Goal: Task Accomplishment & Management: Complete application form

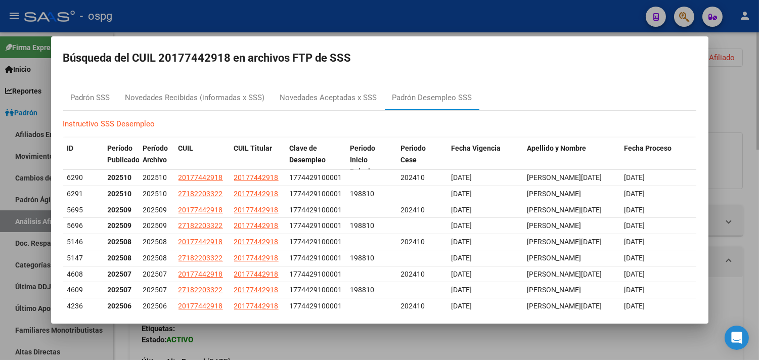
drag, startPoint x: 580, startPoint y: 21, endPoint x: 637, endPoint y: 39, distance: 60.4
click at [580, 21] on div at bounding box center [379, 180] width 759 height 360
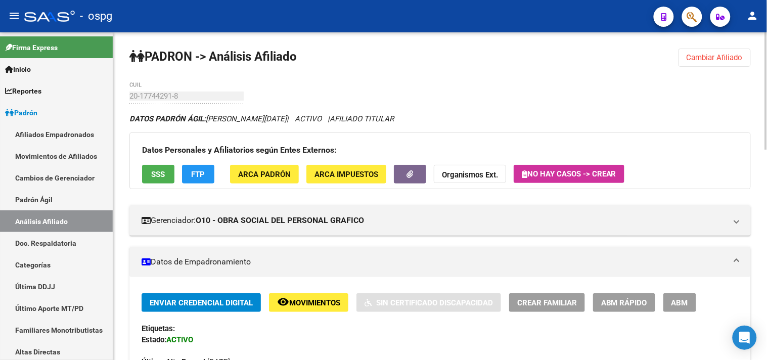
drag, startPoint x: 726, startPoint y: 61, endPoint x: 641, endPoint y: 58, distance: 85.5
click at [719, 61] on span "Cambiar Afiliado" at bounding box center [714, 57] width 56 height 9
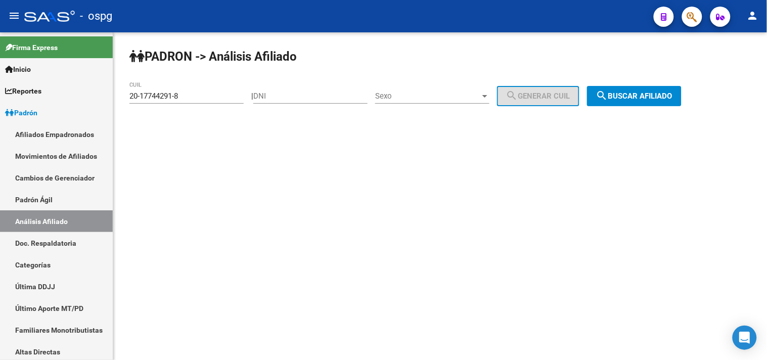
drag, startPoint x: 186, startPoint y: 98, endPoint x: 117, endPoint y: 97, distance: 68.3
click at [118, 97] on div "PADRON -> Análisis Afiliado 20-17744291-8 CUIL | DNI Sexo Sexo search Generar C…" at bounding box center [440, 85] width 654 height 106
type input "23-20881357-9"
click at [651, 95] on span "search Buscar afiliado" at bounding box center [634, 95] width 76 height 9
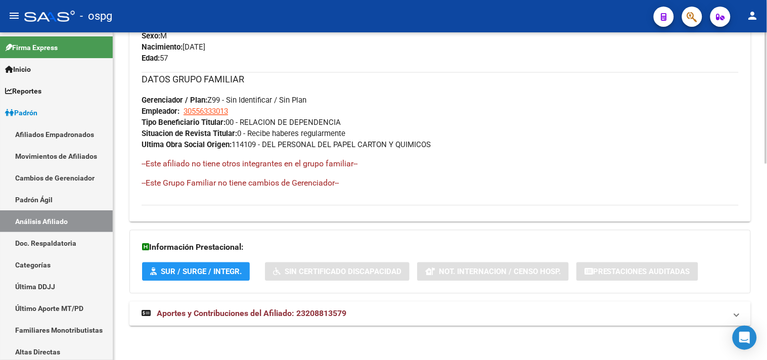
scroll to position [489, 0]
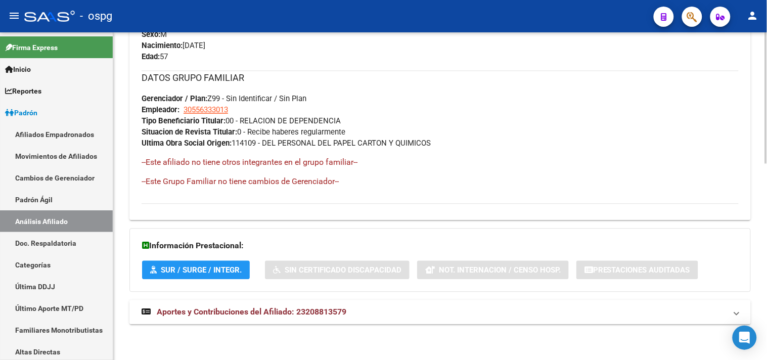
click at [261, 310] on span "Aportes y Contribuciones del Afiliado: 23208813579" at bounding box center [252, 312] width 190 height 10
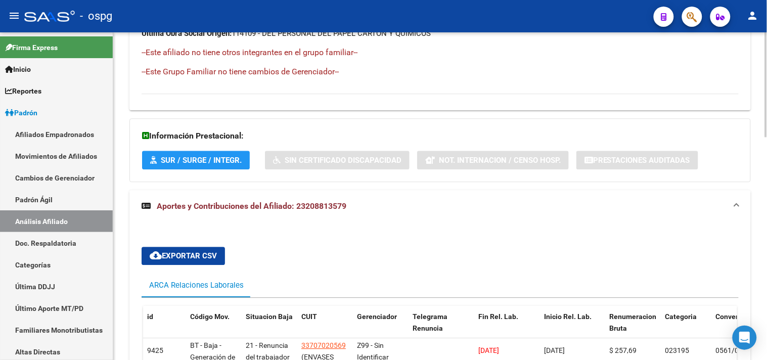
scroll to position [700, 0]
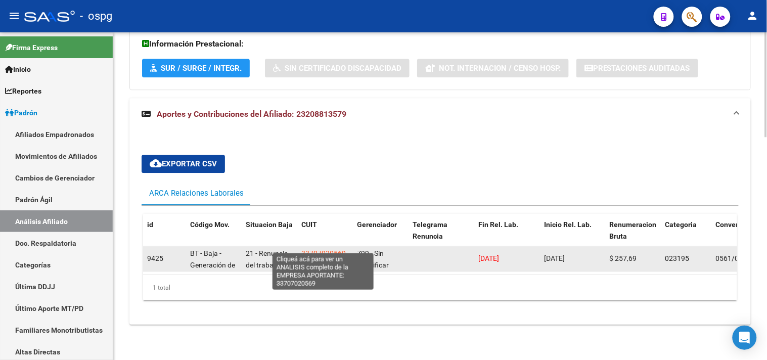
click at [321, 249] on span "33707020569" at bounding box center [323, 253] width 44 height 8
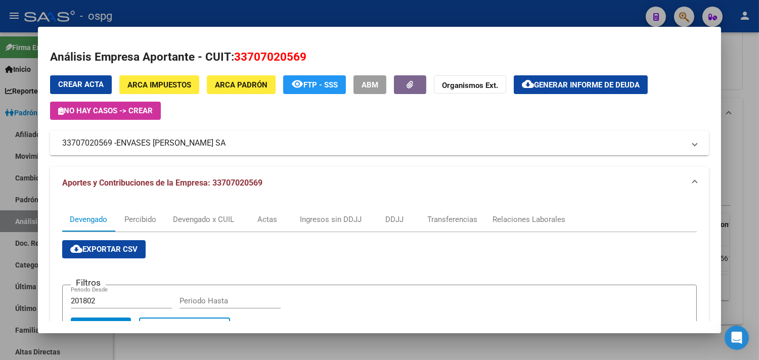
click at [162, 10] on div at bounding box center [379, 180] width 759 height 360
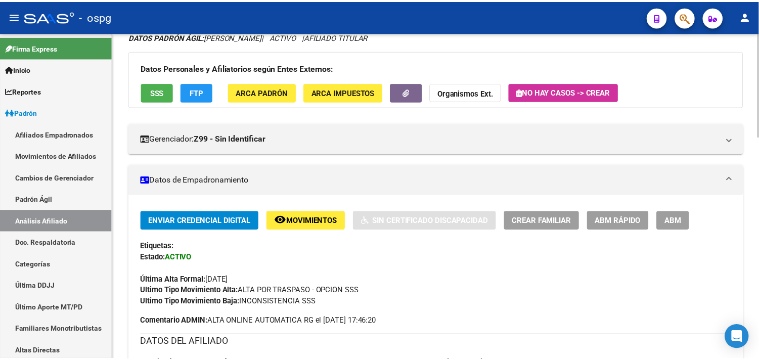
scroll to position [0, 0]
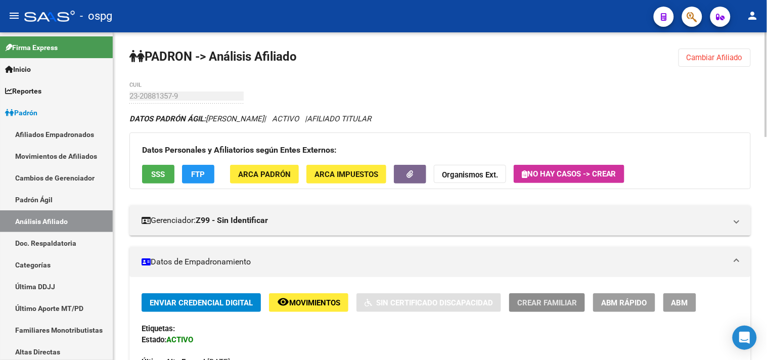
click at [547, 300] on span "Crear Familiar" at bounding box center [547, 302] width 60 height 9
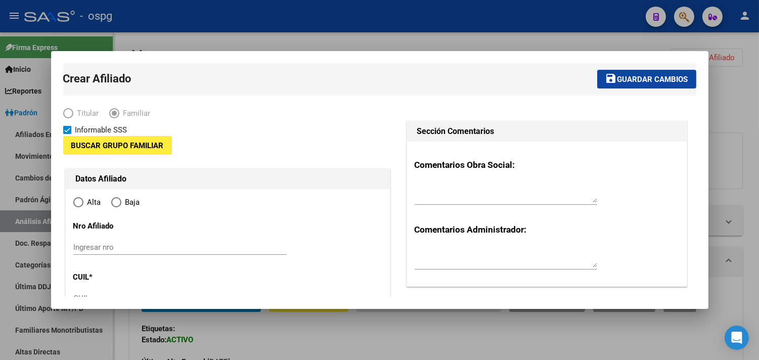
type input "30-55633301-3"
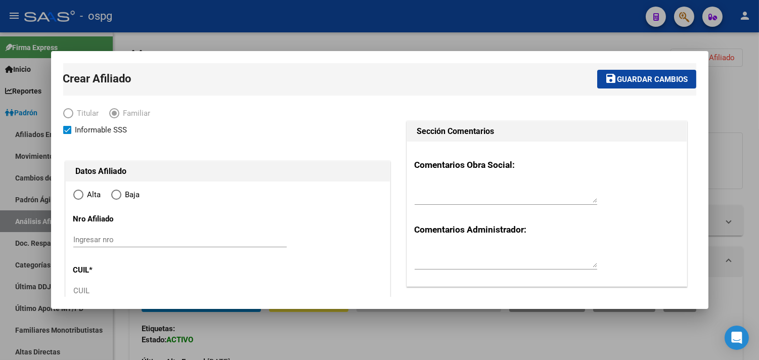
type input "[PERSON_NAME]"
type input "1755"
type input "¹ORQUIN"
type input "2257"
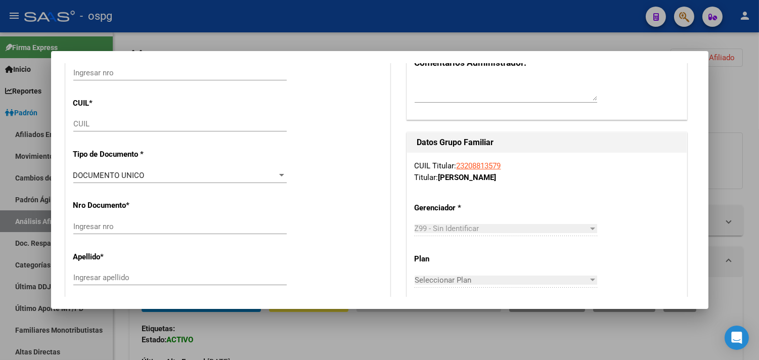
radio input "true"
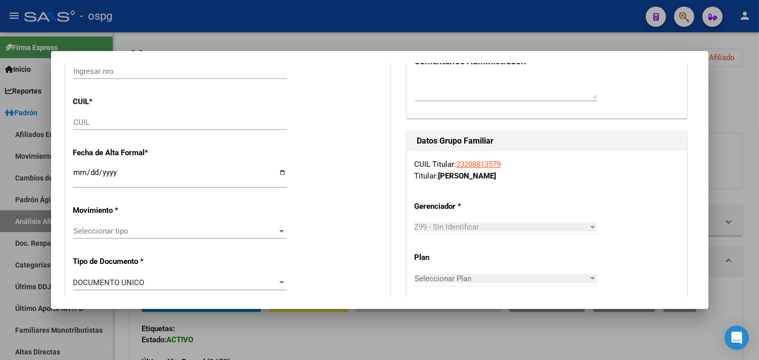
type input "30-55633301-3"
click at [84, 119] on input "CUIL" at bounding box center [179, 122] width 213 height 9
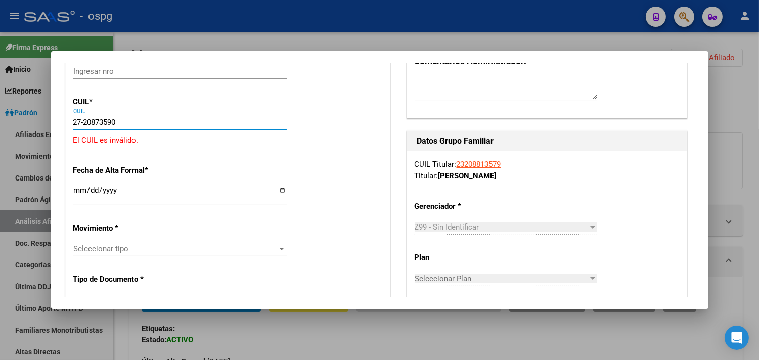
click at [100, 119] on input "27-20873590" at bounding box center [179, 122] width 213 height 9
type input "27-20870359-0"
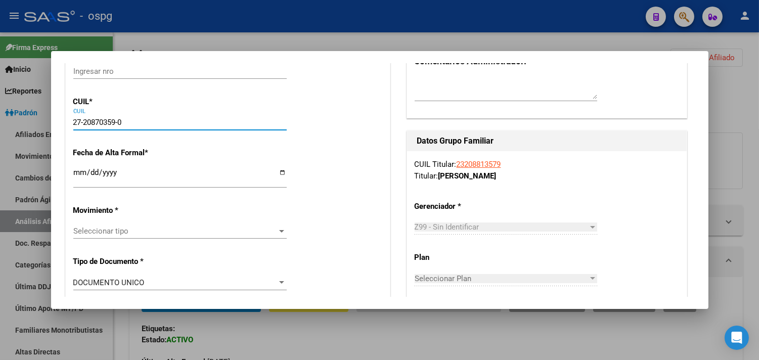
type input "20870359"
type input "[PERSON_NAME]"
type input "[DATE]"
type input "[PERSON_NAME]"
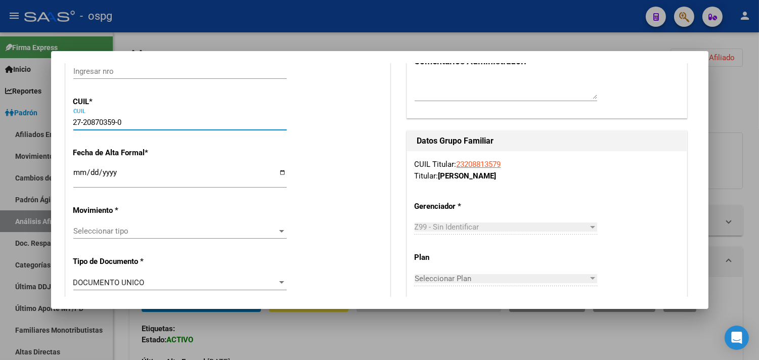
type input "27-20870359-0"
click at [77, 172] on input "Ingresar fecha" at bounding box center [179, 176] width 213 height 16
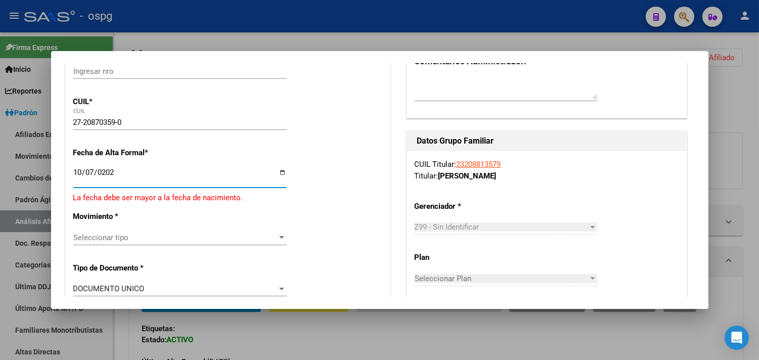
type input "[DATE]"
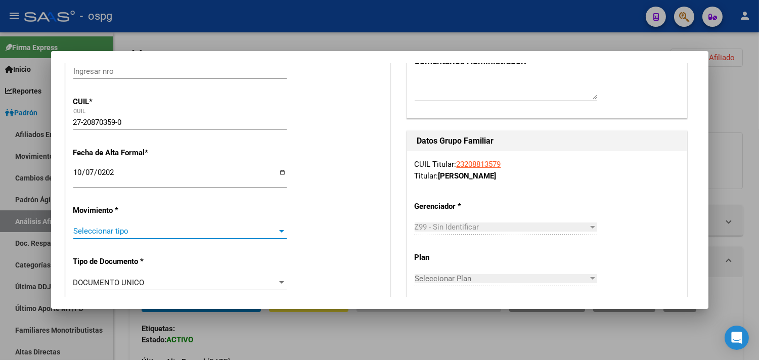
click at [122, 232] on span "Seleccionar tipo" at bounding box center [175, 230] width 204 height 9
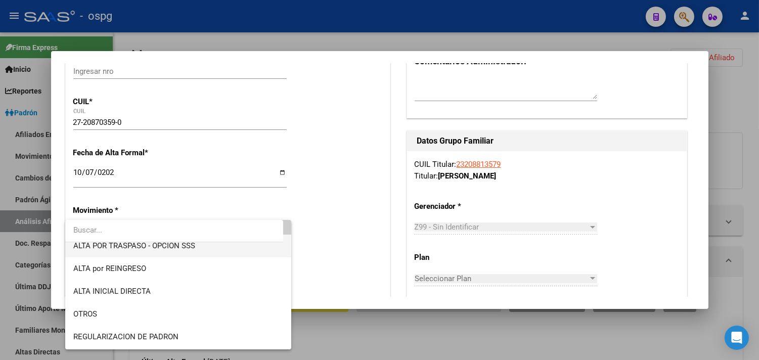
scroll to position [56, 0]
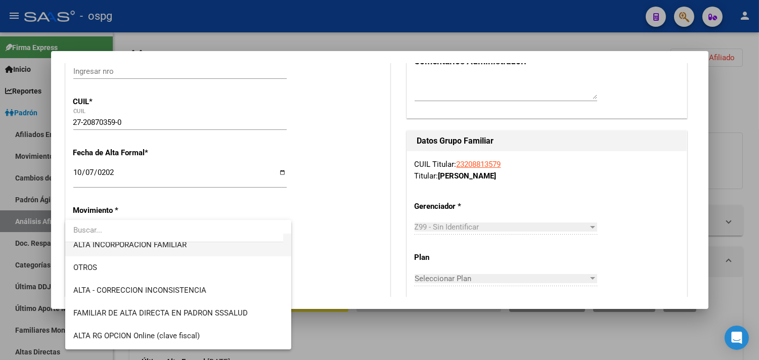
click at [158, 243] on span "ALTA INCORPORACION FAMILIAR" at bounding box center [129, 244] width 113 height 9
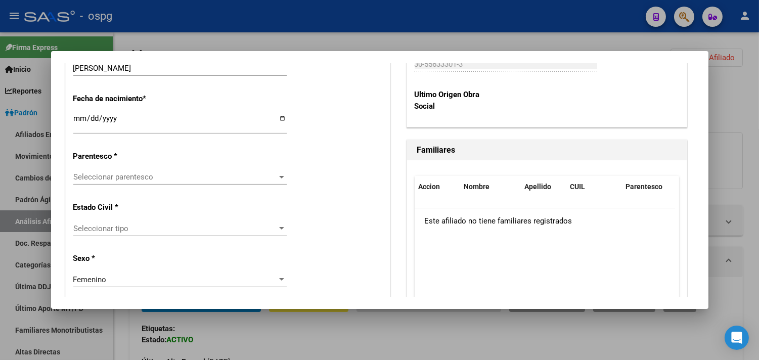
scroll to position [562, 0]
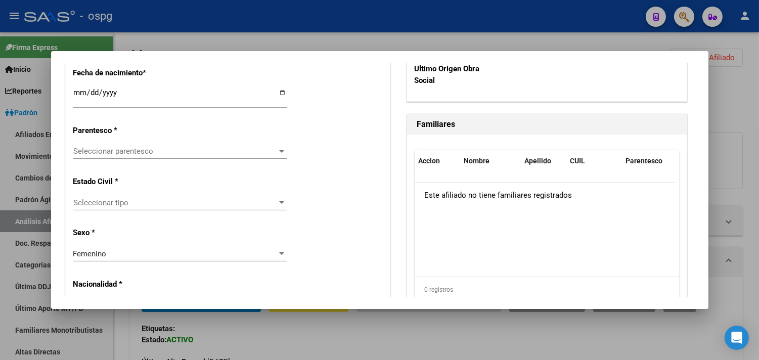
click at [110, 153] on span "Seleccionar parentesco" at bounding box center [175, 151] width 204 height 9
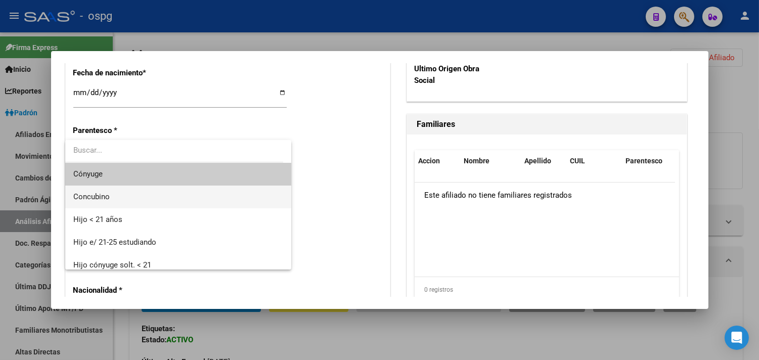
click at [93, 200] on span "Concubino" at bounding box center [91, 196] width 36 height 9
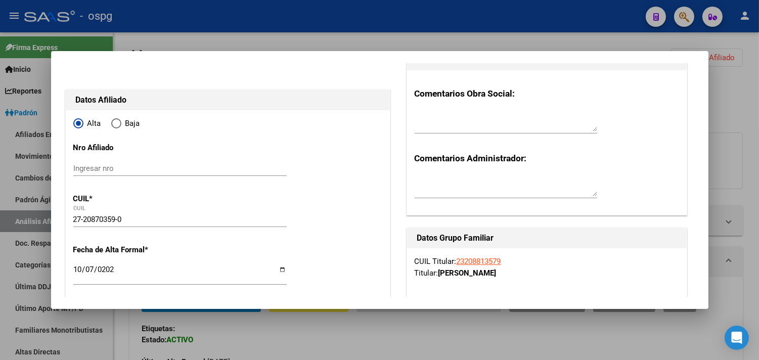
scroll to position [0, 0]
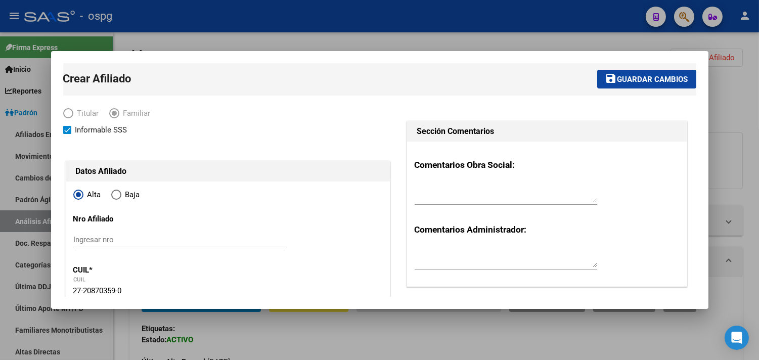
click at [645, 77] on span "Guardar cambios" at bounding box center [652, 79] width 71 height 9
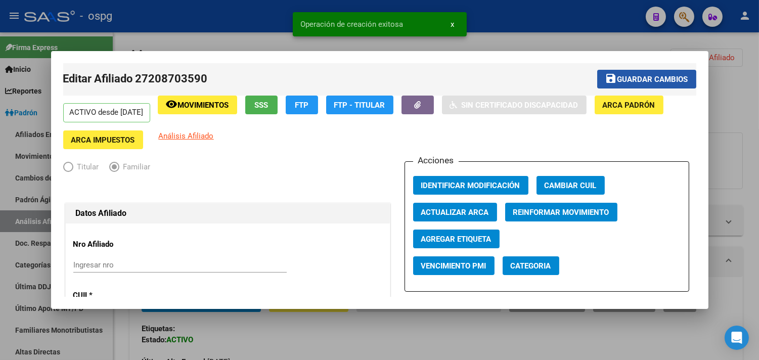
click at [619, 79] on span "Guardar cambios" at bounding box center [652, 79] width 71 height 9
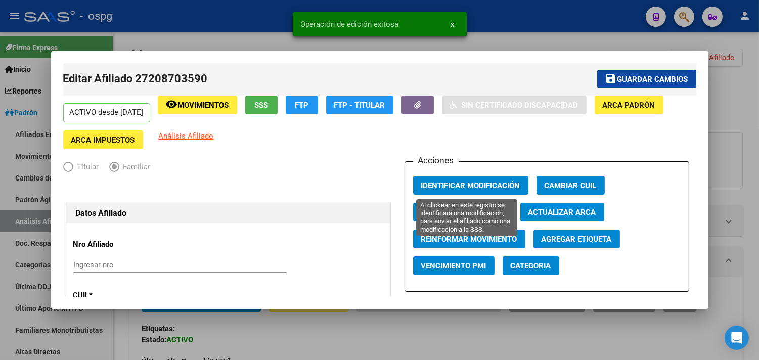
click at [446, 191] on button "Identificar Modificación" at bounding box center [470, 185] width 115 height 19
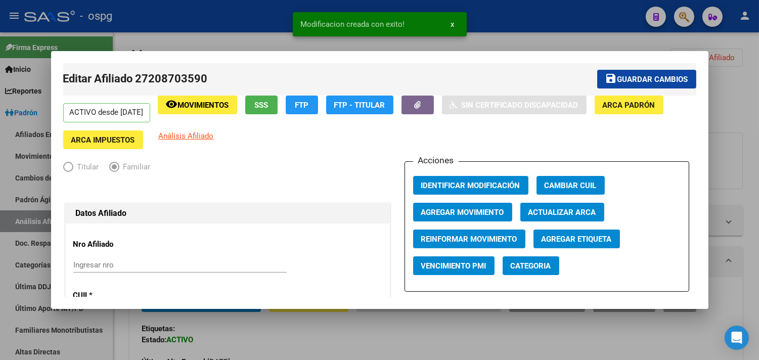
click at [434, 116] on app-upload-document at bounding box center [417, 109] width 32 height 27
click at [434, 97] on button "button" at bounding box center [417, 105] width 32 height 19
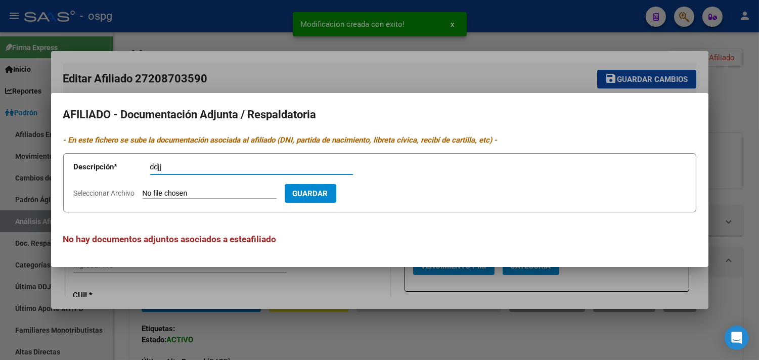
type input "ddjj"
click at [182, 193] on input "Seleccionar Archivo" at bounding box center [210, 194] width 134 height 10
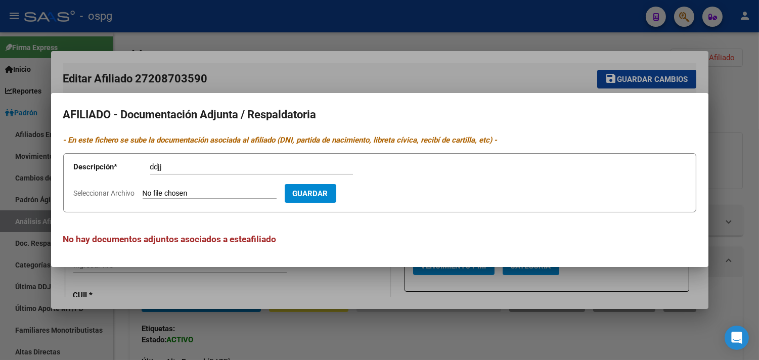
type input "C:\fakepath\[PERSON_NAME].pdf"
click at [387, 193] on span "Guardar" at bounding box center [368, 193] width 35 height 9
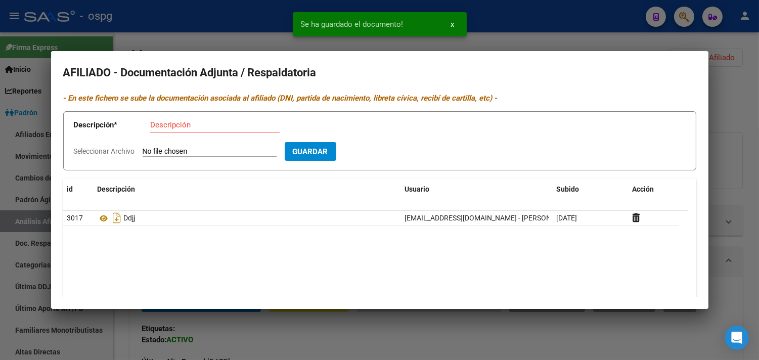
click at [169, 124] on input "Descripción" at bounding box center [214, 124] width 129 height 9
type input "dni"
click at [148, 150] on input "Seleccionar Archivo" at bounding box center [210, 152] width 134 height 10
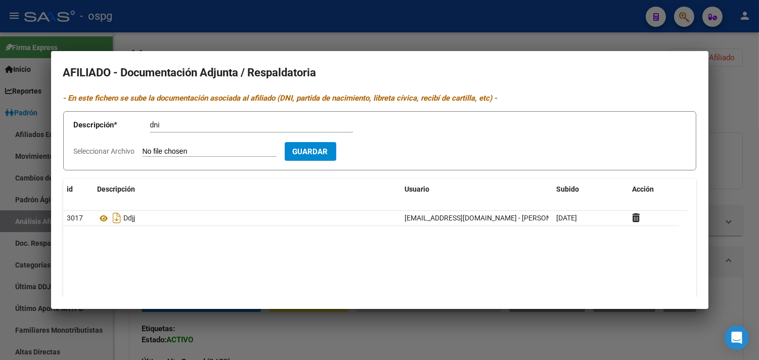
type input "C:\fakepath\dni [PERSON_NAME].jpg"
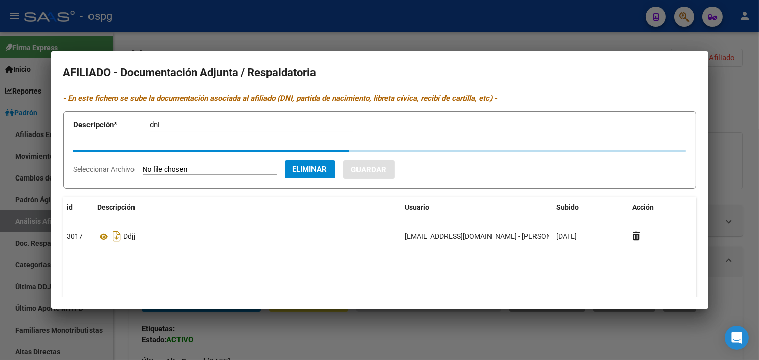
click at [480, 249] on datatable-body "3017 Ddjj [EMAIL_ADDRESS][DOMAIN_NAME] - [PERSON_NAME] [DATE]" at bounding box center [375, 276] width 624 height 94
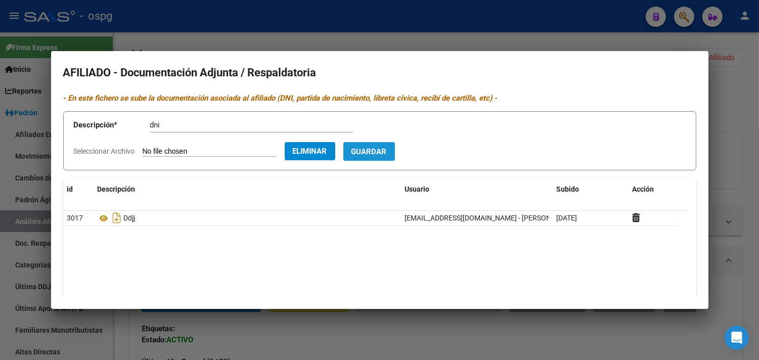
click at [387, 147] on span "Guardar" at bounding box center [368, 151] width 35 height 9
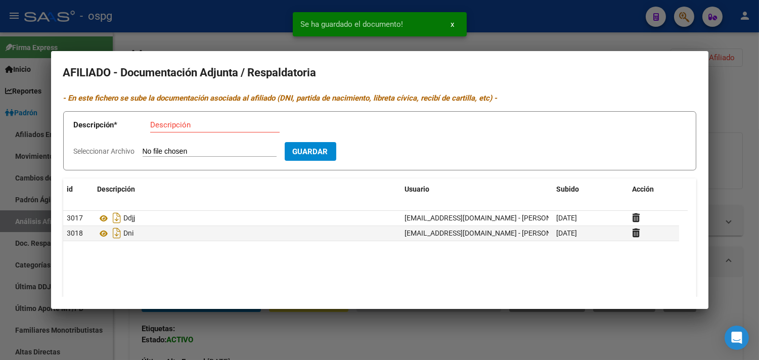
drag, startPoint x: 238, startPoint y: 24, endPoint x: 258, endPoint y: 19, distance: 21.3
click at [238, 25] on div at bounding box center [379, 180] width 759 height 360
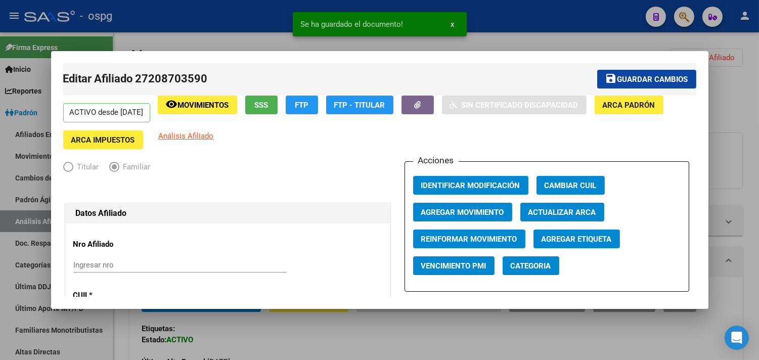
drag, startPoint x: 630, startPoint y: 81, endPoint x: 612, endPoint y: 80, distance: 18.2
click at [631, 81] on span "Guardar cambios" at bounding box center [652, 79] width 71 height 9
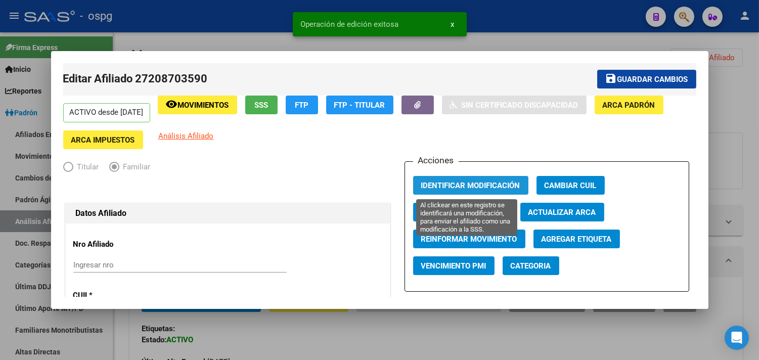
click at [481, 188] on span "Identificar Modificación" at bounding box center [470, 185] width 99 height 9
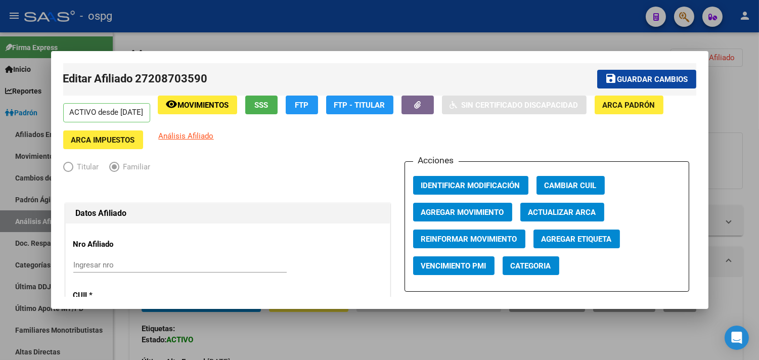
drag, startPoint x: 676, startPoint y: 69, endPoint x: 661, endPoint y: 75, distance: 16.3
click at [674, 71] on mat-toolbar-row "save Guardar cambios" at bounding box center [519, 79] width 354 height 32
drag, startPoint x: 658, startPoint y: 78, endPoint x: 515, endPoint y: 134, distance: 153.7
click at [655, 78] on span "Guardar cambios" at bounding box center [652, 79] width 71 height 9
drag, startPoint x: 445, startPoint y: 188, endPoint x: 444, endPoint y: 177, distance: 11.2
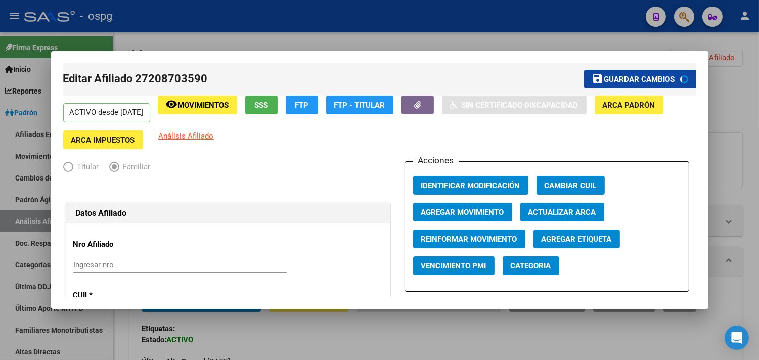
click at [445, 181] on span "Identificar Modificación" at bounding box center [470, 185] width 99 height 9
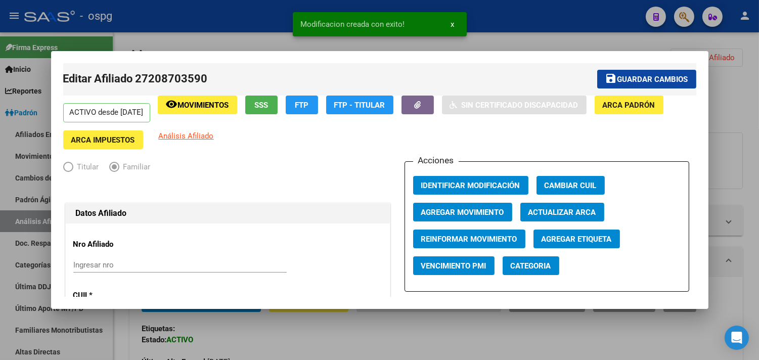
click at [425, 42] on div "Modificacion creada con exito! x" at bounding box center [380, 24] width 198 height 49
click at [629, 43] on div at bounding box center [379, 180] width 759 height 360
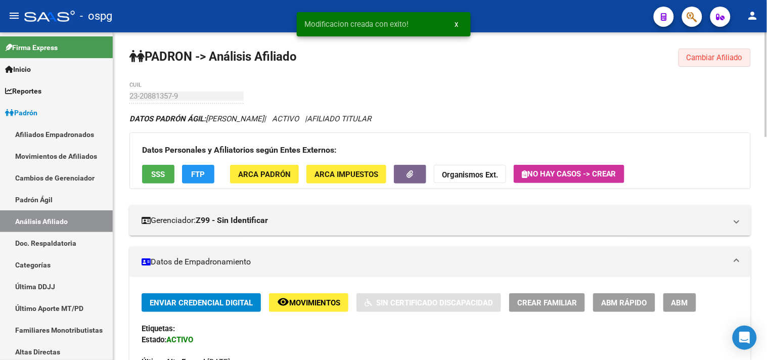
drag, startPoint x: 707, startPoint y: 53, endPoint x: 702, endPoint y: 54, distance: 5.3
click at [707, 54] on button "Cambiar Afiliado" at bounding box center [714, 58] width 72 height 18
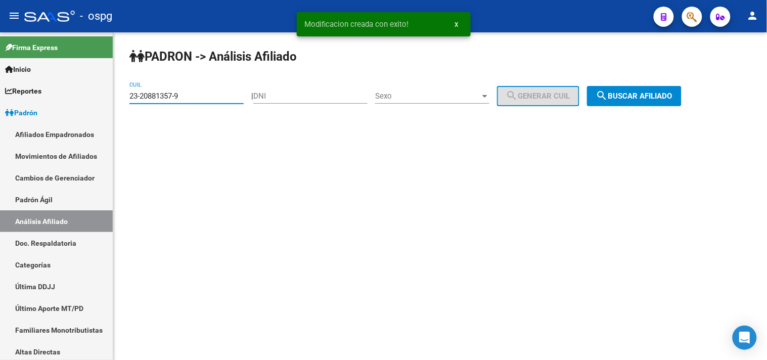
drag, startPoint x: 177, startPoint y: 98, endPoint x: 131, endPoint y: 95, distance: 46.1
click at [131, 95] on input "23-20881357-9" at bounding box center [186, 95] width 114 height 9
paste input "20-37053334-3"
type input "20-37053334-3"
click at [673, 105] on button "search Buscar afiliado" at bounding box center [634, 96] width 95 height 20
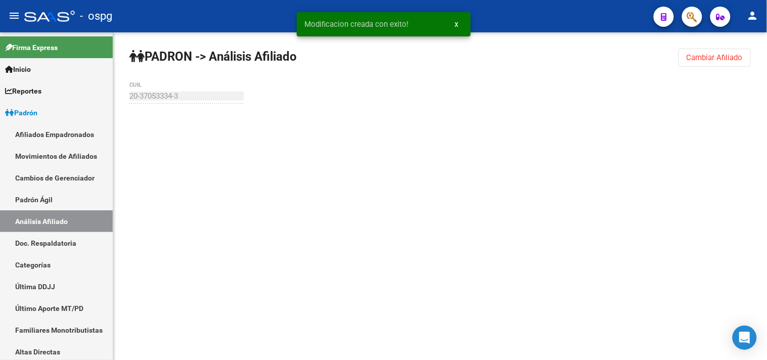
click at [666, 97] on div "PADRON -> Análisis Afiliado Cambiar Afiliado 20-37053334-3 CUIL" at bounding box center [440, 95] width 654 height 127
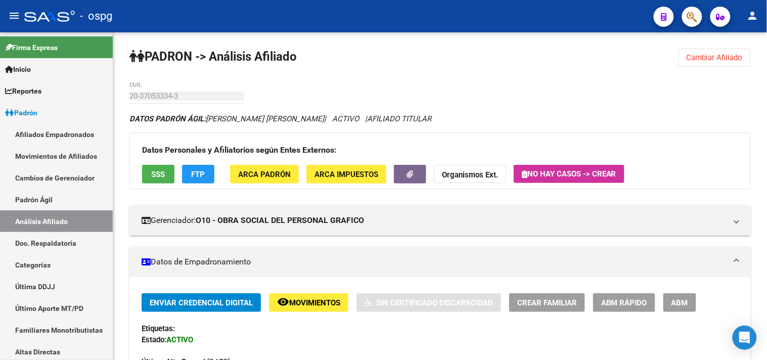
click at [177, 176] on div "Datos Personales y Afiliatorios según Entes Externos: SSS FTP ARCA Padrón ARCA …" at bounding box center [439, 160] width 621 height 57
click at [162, 176] on span "SSS" at bounding box center [159, 174] width 14 height 9
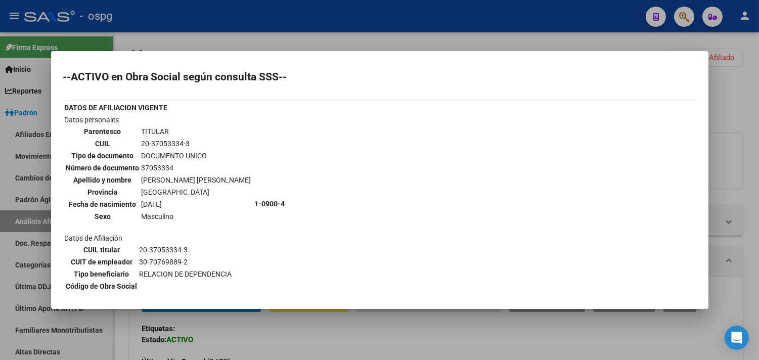
click at [223, 37] on div at bounding box center [379, 180] width 759 height 360
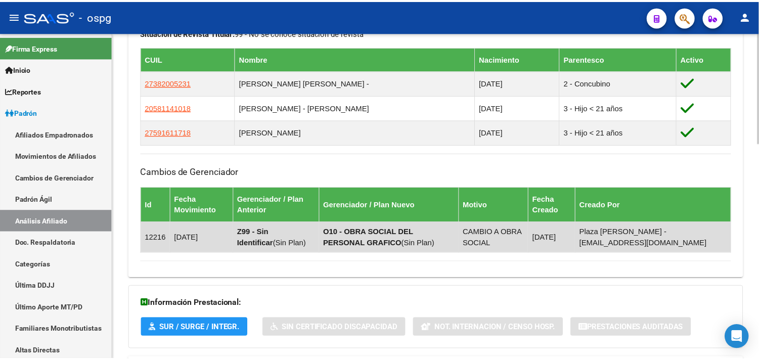
scroll to position [562, 0]
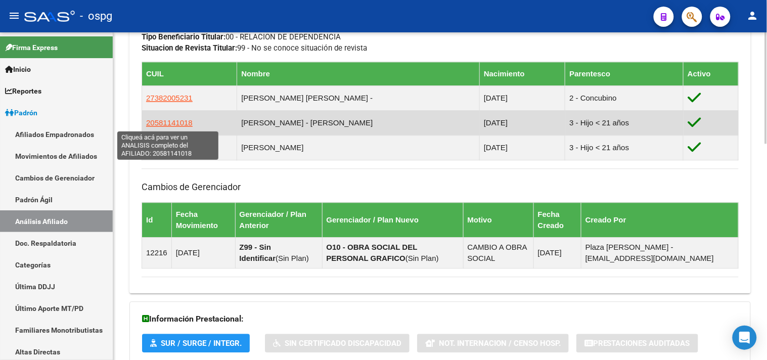
click at [176, 121] on span "20581141018" at bounding box center [169, 122] width 47 height 9
type textarea "20581141018"
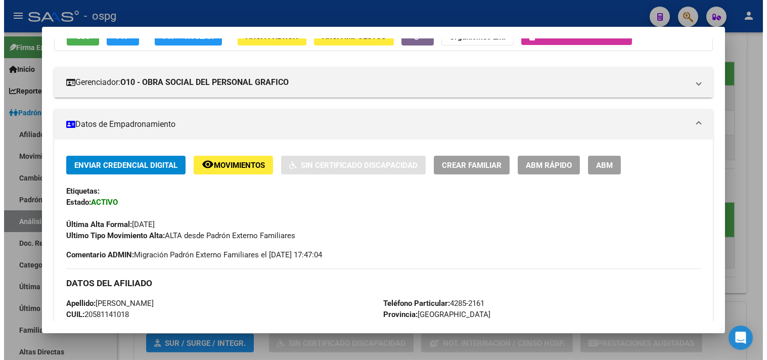
scroll to position [0, 0]
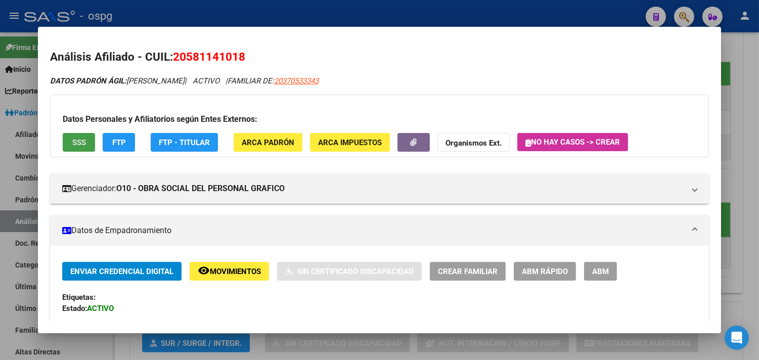
click at [72, 140] on span "SSS" at bounding box center [79, 142] width 14 height 9
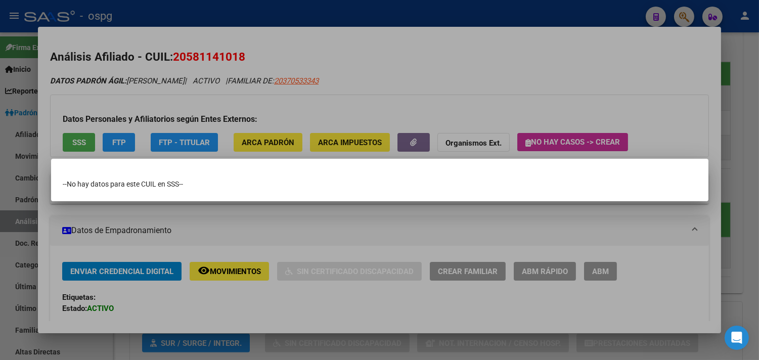
click at [230, 86] on div at bounding box center [379, 180] width 759 height 360
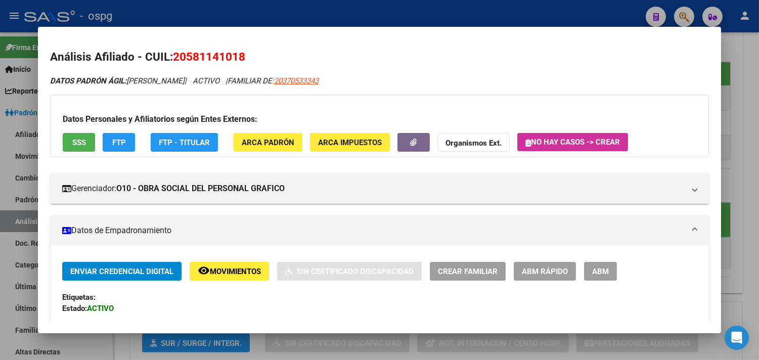
click at [259, 7] on div at bounding box center [379, 180] width 759 height 360
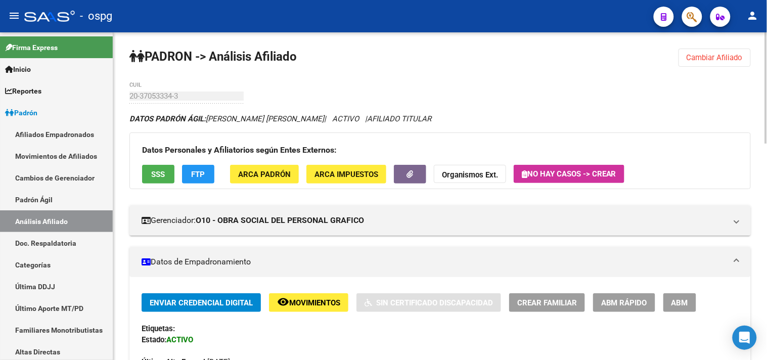
click at [167, 167] on button "SSS" at bounding box center [158, 174] width 32 height 19
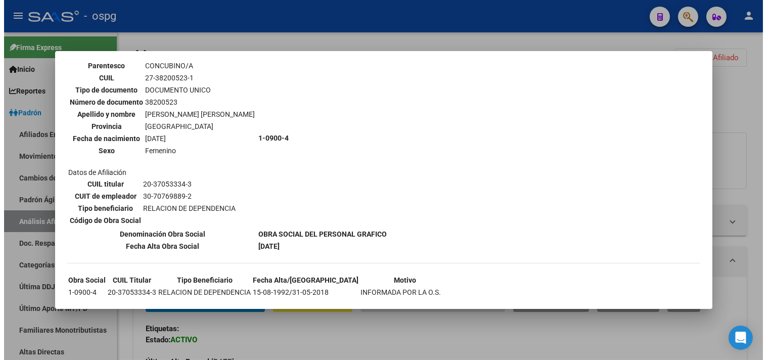
scroll to position [399, 0]
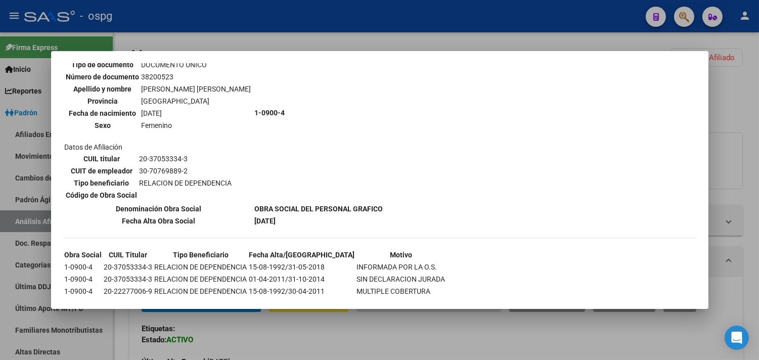
click at [301, 29] on div at bounding box center [379, 180] width 759 height 360
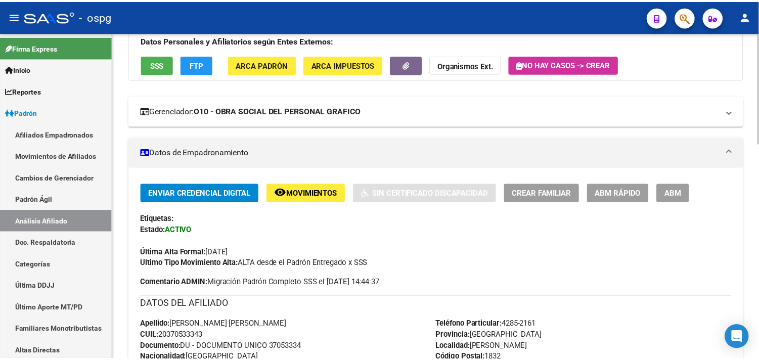
scroll to position [112, 0]
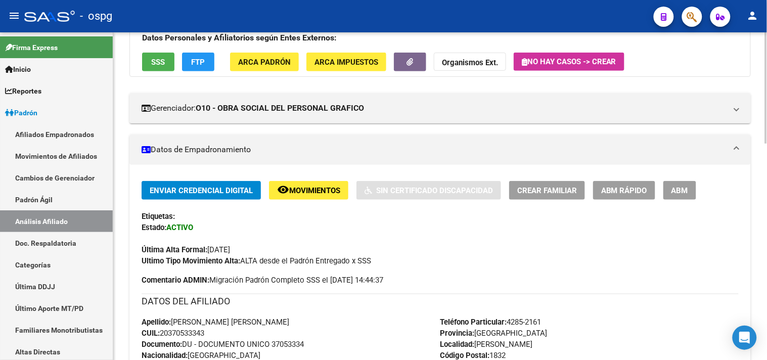
click at [210, 67] on button "FTP" at bounding box center [198, 62] width 32 height 19
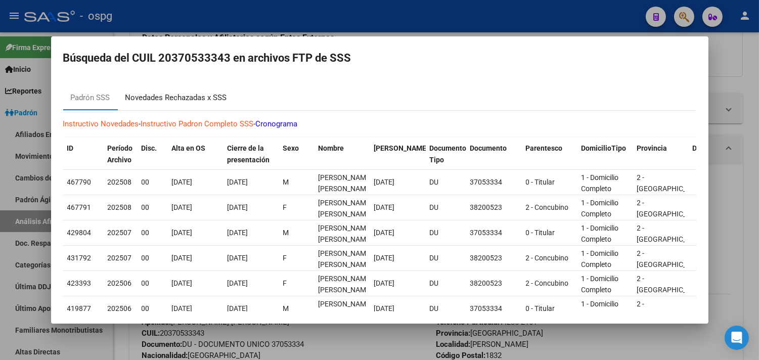
click at [179, 92] on div "Novedades Rechazadas x SSS" at bounding box center [176, 98] width 102 height 12
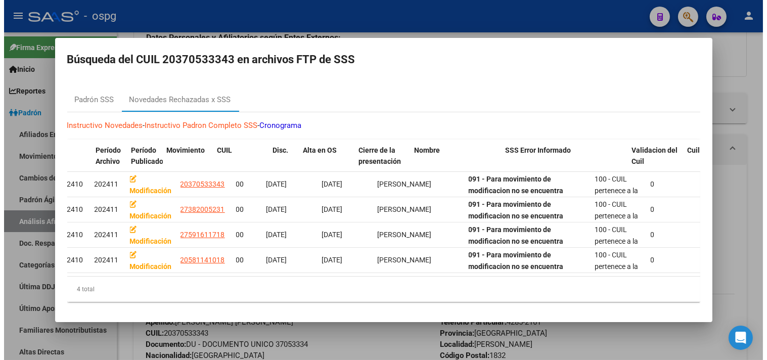
scroll to position [0, 0]
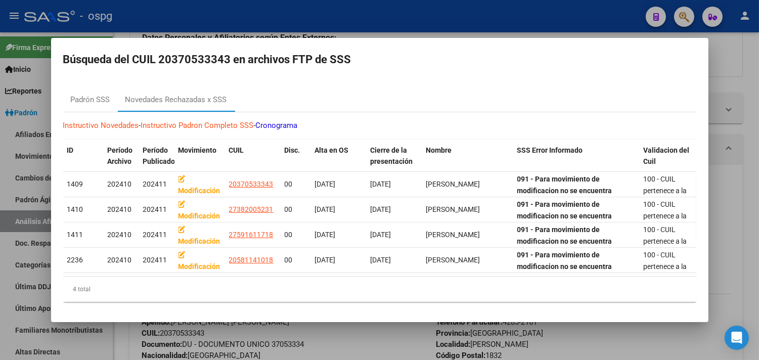
click at [233, 20] on div at bounding box center [379, 180] width 759 height 360
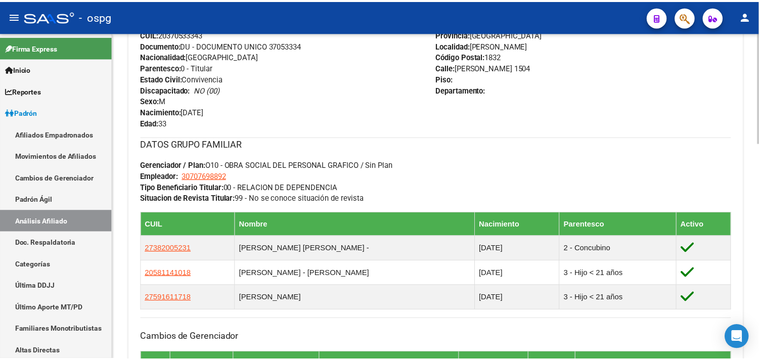
scroll to position [467, 0]
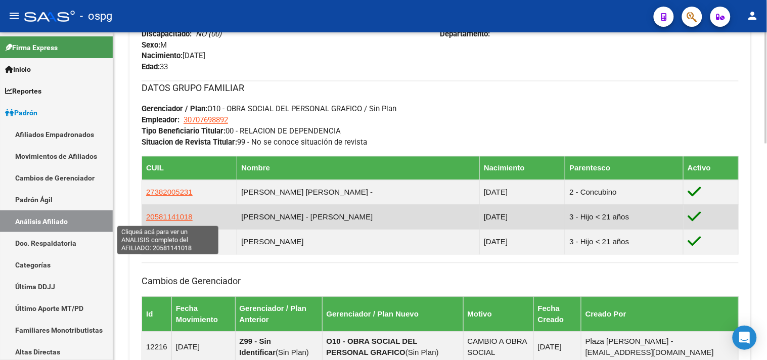
click at [171, 221] on span "20581141018" at bounding box center [169, 217] width 47 height 9
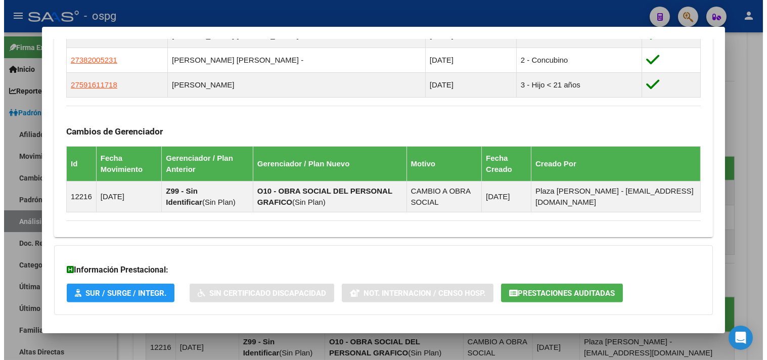
scroll to position [523, 0]
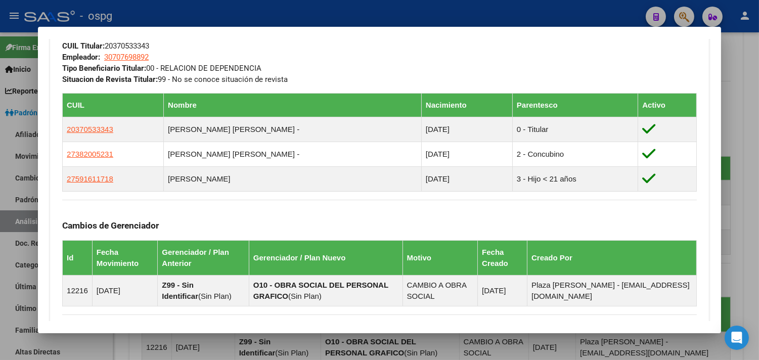
click at [720, 16] on div at bounding box center [379, 180] width 759 height 360
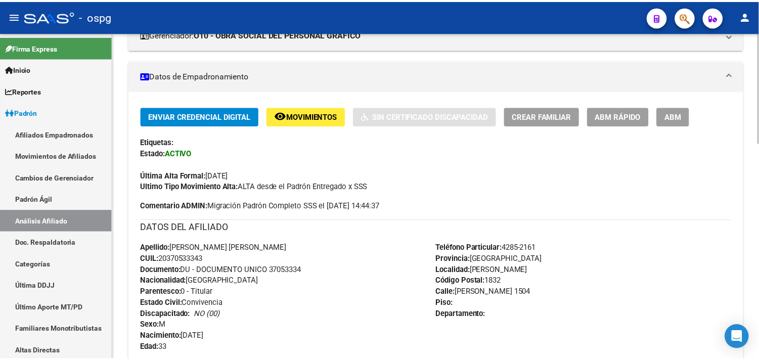
scroll to position [0, 0]
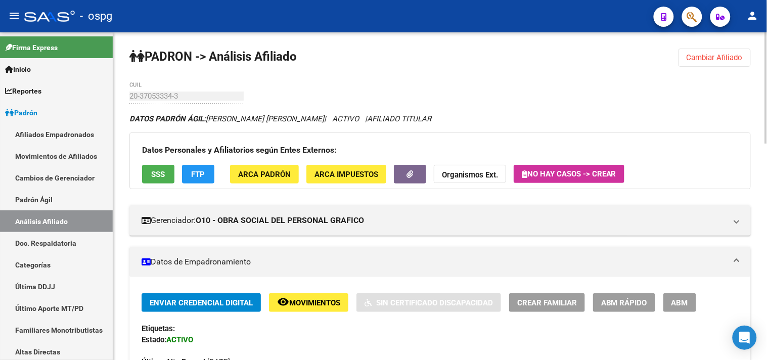
drag, startPoint x: 708, startPoint y: 53, endPoint x: 558, endPoint y: 83, distance: 152.6
click at [706, 53] on span "Cambiar Afiliado" at bounding box center [714, 57] width 56 height 9
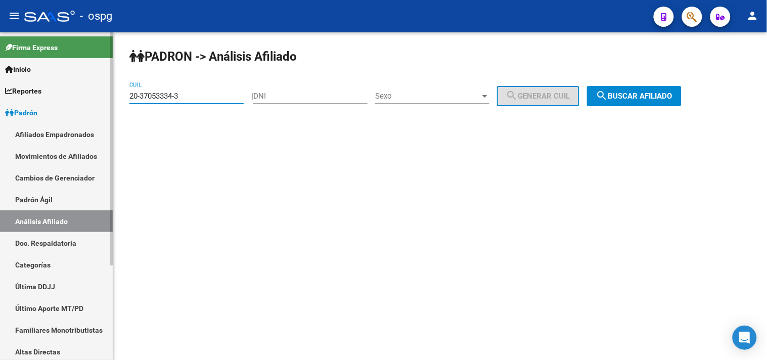
drag, startPoint x: 194, startPoint y: 93, endPoint x: 104, endPoint y: 107, distance: 90.6
click at [104, 107] on mat-sidenav-container "Firma Express Inicio Calendario SSS Instructivos Contacto OS Reportes Ingresos …" at bounding box center [383, 196] width 767 height 328
paste input "7-20240065-0"
click at [633, 94] on span "search Buscar afiliado" at bounding box center [634, 95] width 76 height 9
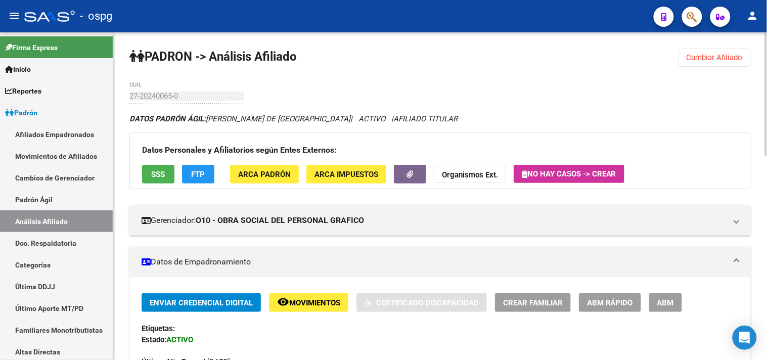
click at [185, 173] on button "FTP" at bounding box center [198, 174] width 32 height 19
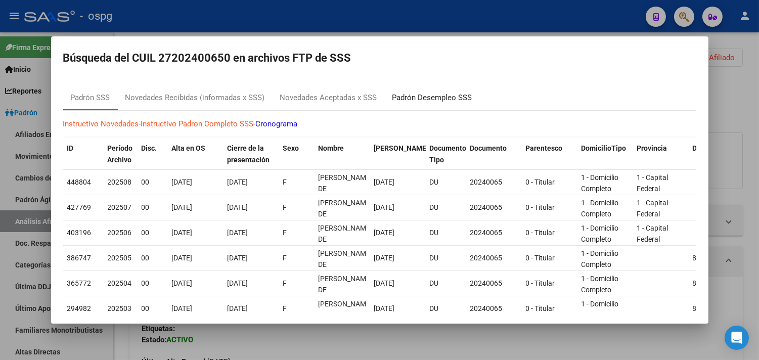
click at [430, 92] on div "Padrón Desempleo SSS" at bounding box center [432, 98] width 80 height 12
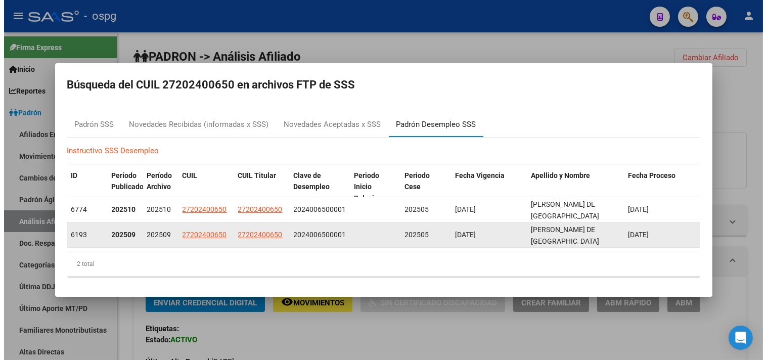
scroll to position [2, 0]
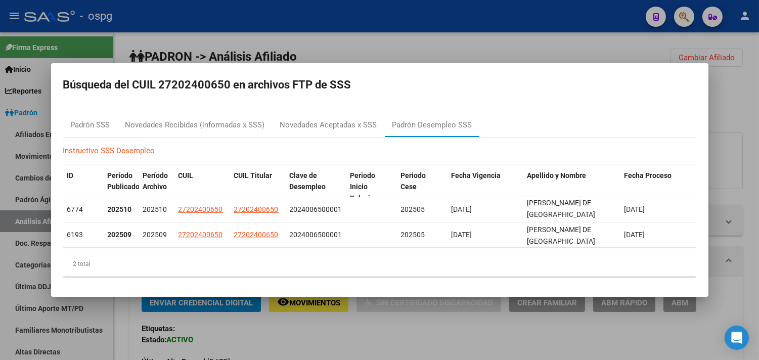
click at [387, 42] on div at bounding box center [379, 180] width 759 height 360
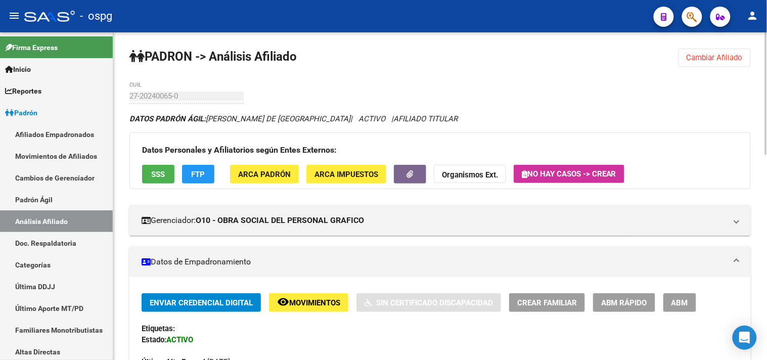
drag, startPoint x: 676, startPoint y: 62, endPoint x: 695, endPoint y: 57, distance: 18.8
drag, startPoint x: 695, startPoint y: 57, endPoint x: 447, endPoint y: 81, distance: 248.9
click at [694, 57] on span "Cambiar Afiliado" at bounding box center [714, 57] width 56 height 9
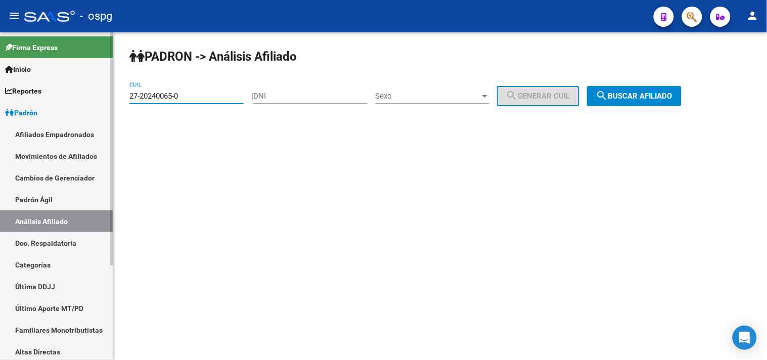
drag, startPoint x: 186, startPoint y: 94, endPoint x: 109, endPoint y: 99, distance: 77.0
click at [109, 99] on mat-sidenav-container "Firma Express Inicio Calendario SSS Instructivos Contacto OS Reportes Ingresos …" at bounding box center [383, 196] width 767 height 328
type input "20-39210907-3"
click at [659, 94] on span "search Buscar afiliado" at bounding box center [634, 95] width 76 height 9
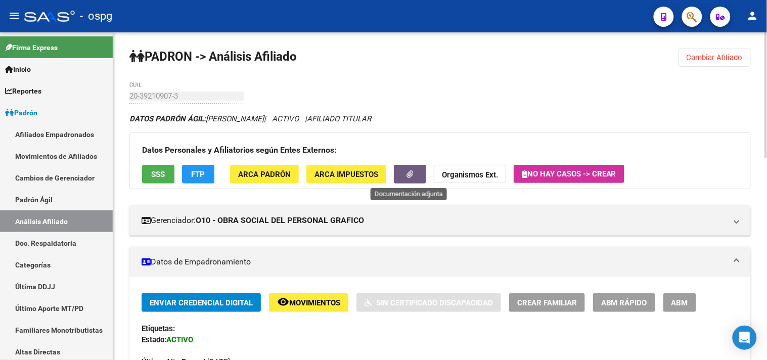
click at [415, 172] on button "button" at bounding box center [410, 174] width 32 height 19
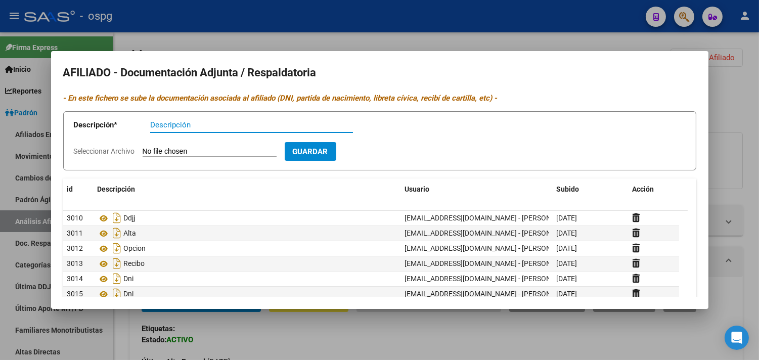
click at [306, 33] on div at bounding box center [379, 180] width 759 height 360
